Goal: Check status: Check status

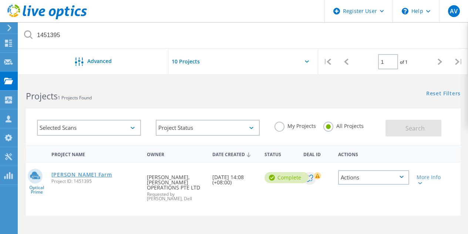
click at [59, 175] on link "[PERSON_NAME] Farm" at bounding box center [81, 174] width 61 height 5
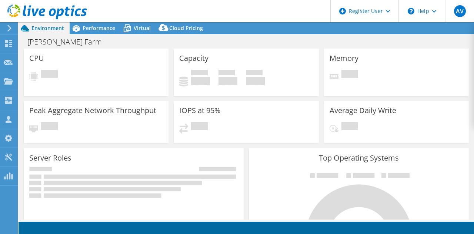
select select "[GEOGRAPHIC_DATA]"
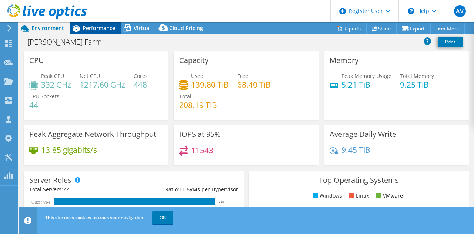
click at [94, 27] on span "Performance" at bounding box center [99, 27] width 33 height 7
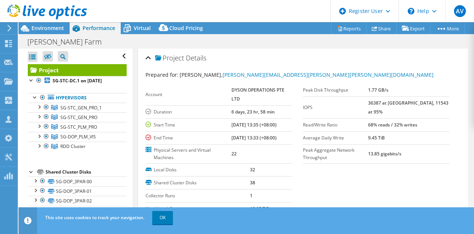
scroll to position [74, 0]
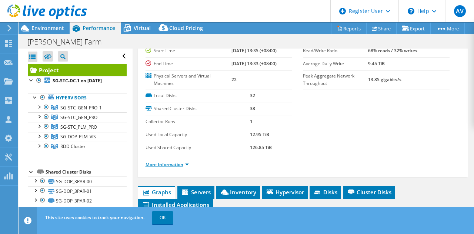
click at [177, 164] on link "More Information" at bounding box center [167, 164] width 43 height 6
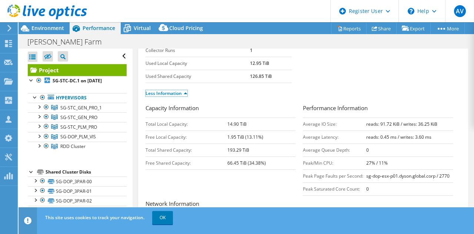
scroll to position [148, 0]
